Goal: Navigation & Orientation: Find specific page/section

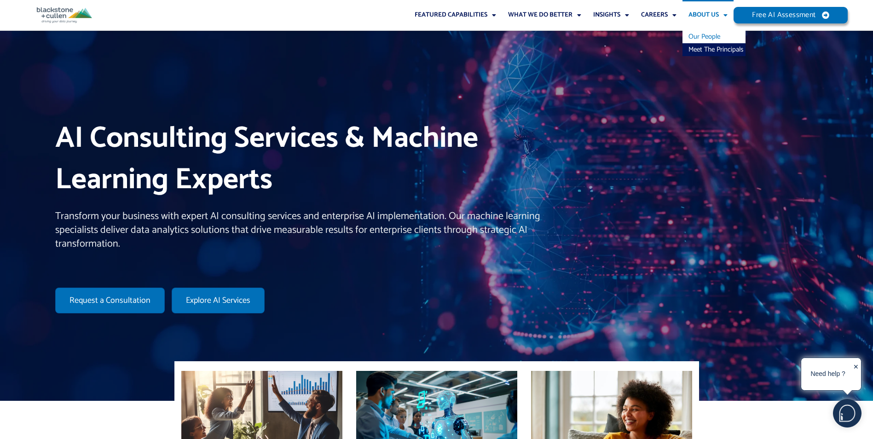
click at [707, 35] on link "Our People" at bounding box center [713, 36] width 63 height 13
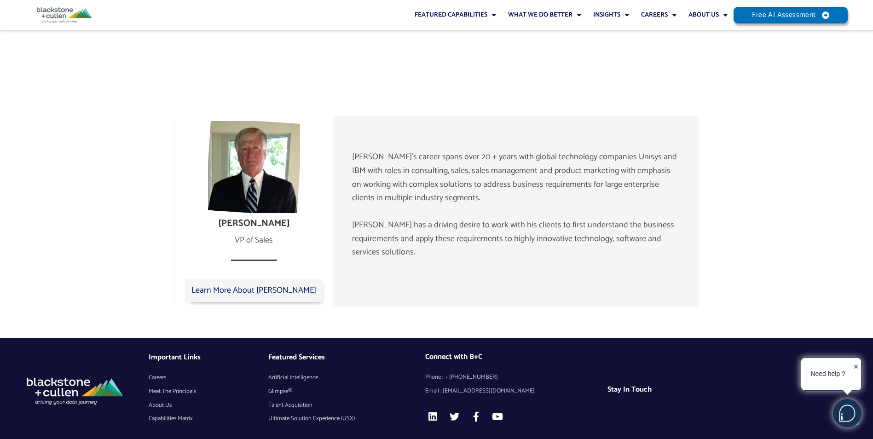
scroll to position [1513, 0]
click at [716, 18] on link "About Us" at bounding box center [707, 15] width 51 height 30
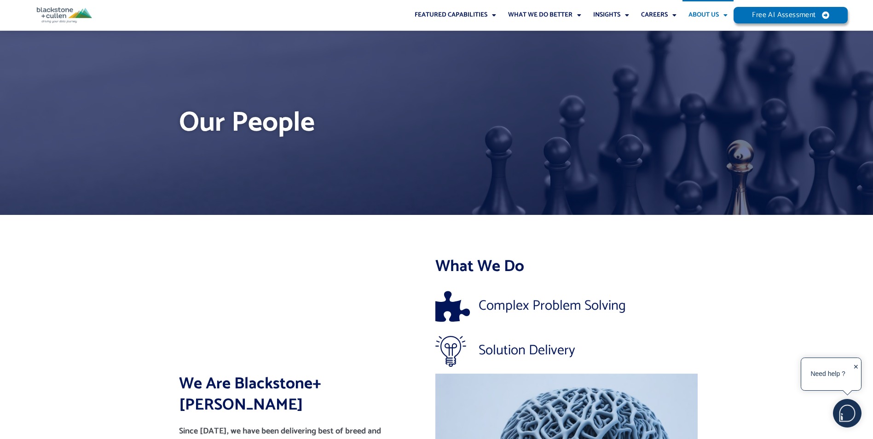
click at [716, 18] on link "About Us" at bounding box center [707, 15] width 51 height 30
click at [710, 34] on link "Our People" at bounding box center [713, 36] width 63 height 13
click at [703, 43] on link "Meet The Principals" at bounding box center [713, 49] width 63 height 13
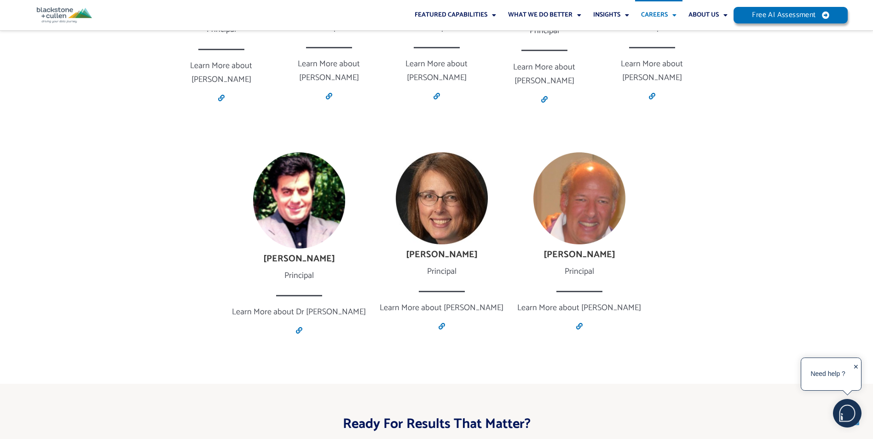
scroll to position [1623, 0]
